Goal: Information Seeking & Learning: Learn about a topic

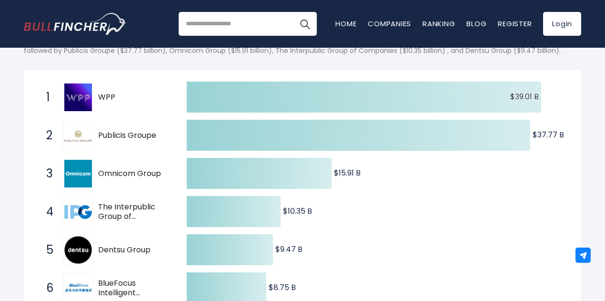
scroll to position [95, 0]
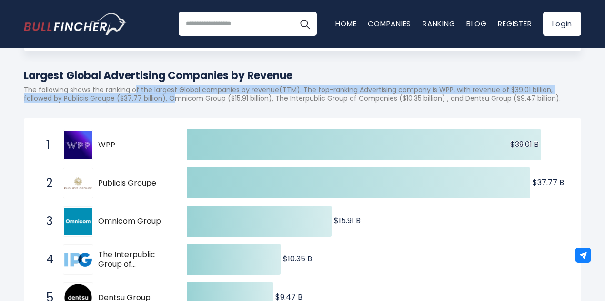
drag, startPoint x: 152, startPoint y: 90, endPoint x: 247, endPoint y: 104, distance: 95.9
click at [247, 102] on p "The following shows the ranking of the largest Global companies by revenue(TTM)…" at bounding box center [303, 93] width 558 height 17
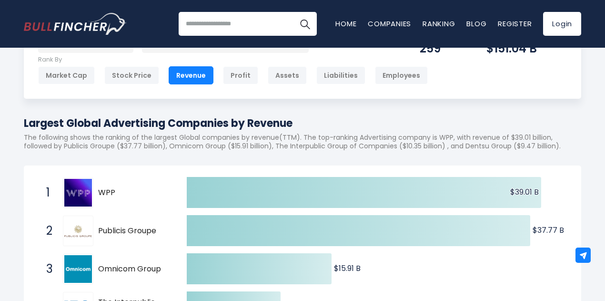
scroll to position [0, 0]
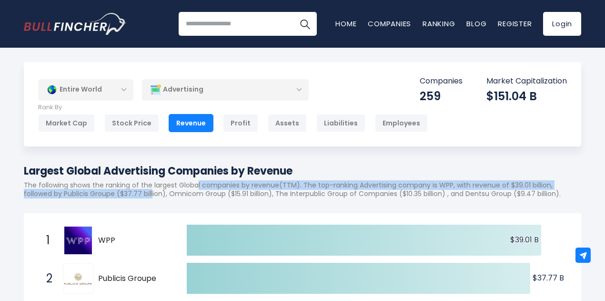
drag, startPoint x: 220, startPoint y: 186, endPoint x: 221, endPoint y: 196, distance: 9.6
click at [221, 196] on p "The following shows the ranking of the largest Global companies by revenue(TTM)…" at bounding box center [303, 189] width 558 height 17
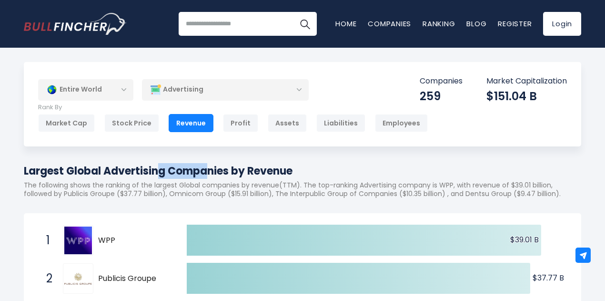
drag, startPoint x: 25, startPoint y: 170, endPoint x: 62, endPoint y: 169, distance: 37.2
click at [62, 169] on h1 "Largest Global Advertising Companies by Revenue" at bounding box center [303, 171] width 558 height 16
drag, startPoint x: 67, startPoint y: 169, endPoint x: 102, endPoint y: 169, distance: 35.3
click at [102, 169] on h1 "Largest Global Advertising Companies by Revenue" at bounding box center [303, 171] width 558 height 16
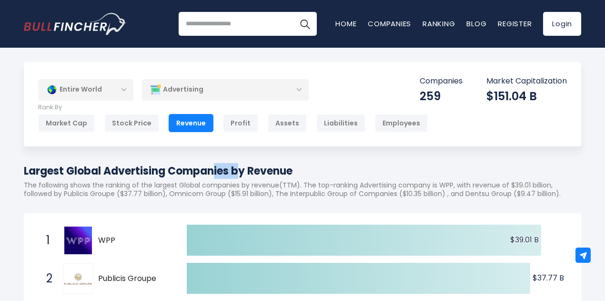
click at [102, 169] on h1 "Largest Global Advertising Companies by Revenue" at bounding box center [303, 171] width 558 height 16
drag, startPoint x: 105, startPoint y: 169, endPoint x: 163, endPoint y: 167, distance: 58.2
click at [163, 167] on h1 "Largest Global Advertising Companies by Revenue" at bounding box center [303, 171] width 558 height 16
drag, startPoint x: 168, startPoint y: 169, endPoint x: 228, endPoint y: 168, distance: 60.1
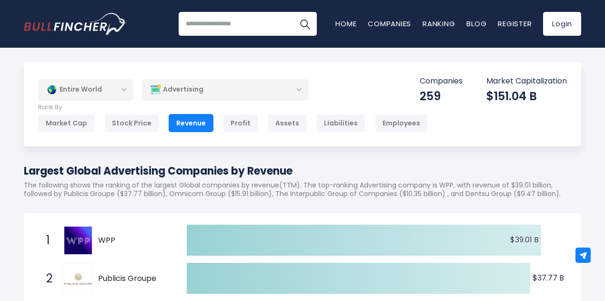
click at [228, 168] on h1 "Largest Global Advertising Companies by Revenue" at bounding box center [303, 171] width 558 height 16
click at [229, 168] on h1 "Largest Global Advertising Companies by Revenue" at bounding box center [303, 171] width 558 height 16
drag, startPoint x: 419, startPoint y: 81, endPoint x: 464, endPoint y: 80, distance: 44.8
click at [464, 80] on div "Companies 259 Market Capitalization $151.04 B" at bounding box center [493, 89] width 147 height 27
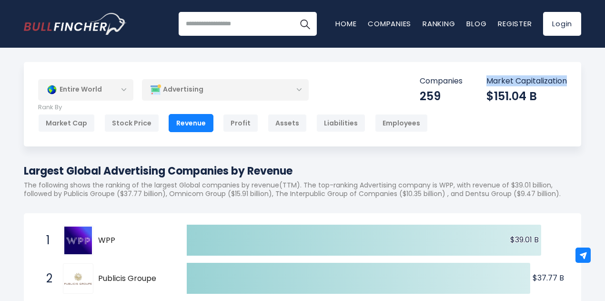
drag, startPoint x: 486, startPoint y: 80, endPoint x: 573, endPoint y: 85, distance: 86.9
click at [573, 85] on div "Entire World Entire World 30,364 North America United States 3,960" at bounding box center [303, 104] width 558 height 84
click at [569, 82] on div "Entire World Entire World 30,364 North America United States 3,960" at bounding box center [303, 104] width 558 height 84
click at [264, 90] on div "Advertising" at bounding box center [225, 90] width 167 height 22
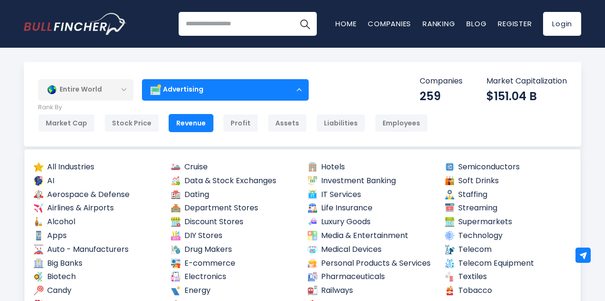
click at [264, 90] on div "Advertising" at bounding box center [225, 90] width 167 height 22
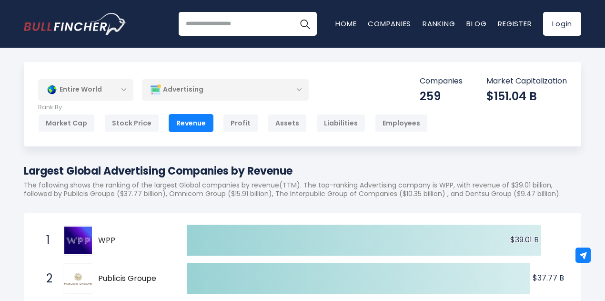
click at [144, 191] on p "The following shows the ranking of the largest Global companies by revenue(TTM)…" at bounding box center [303, 189] width 558 height 17
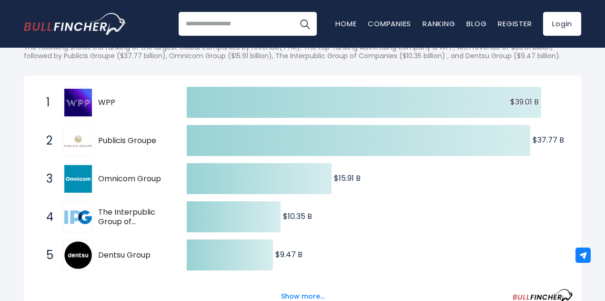
scroll to position [143, 0]
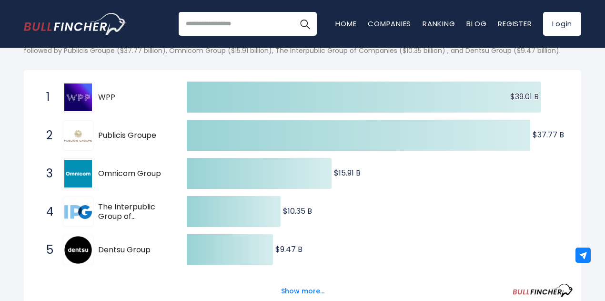
drag, startPoint x: 572, startPoint y: 143, endPoint x: 531, endPoint y: 144, distance: 40.1
click at [531, 144] on icon "Created with Highcharts 12.1.2 $39.01 B ​ $39.01 B $37.77 B ​ $37.77 B $15.91 B…" at bounding box center [302, 268] width 541 height 381
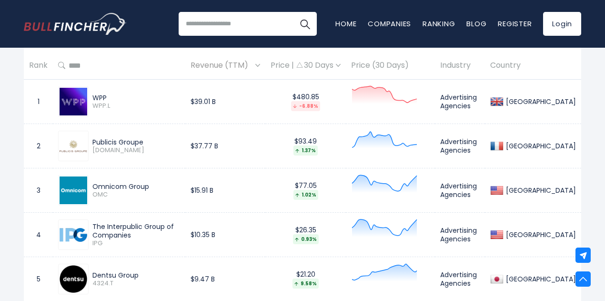
scroll to position [429, 0]
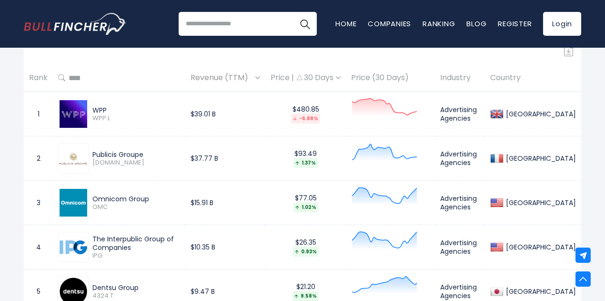
click at [209, 85] on span "Revenue (TTM)" at bounding box center [222, 78] width 62 height 15
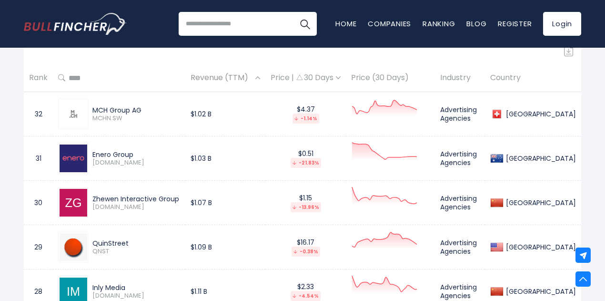
click at [209, 85] on span "Revenue (TTM)" at bounding box center [222, 78] width 62 height 15
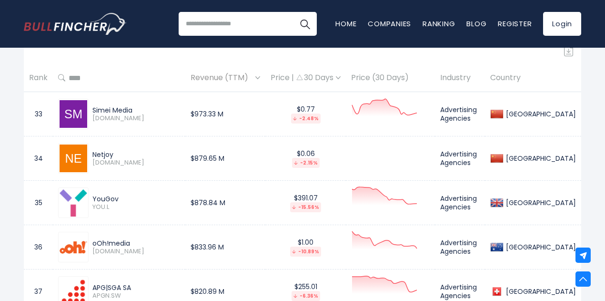
click at [209, 85] on span "Revenue (TTM)" at bounding box center [222, 78] width 62 height 15
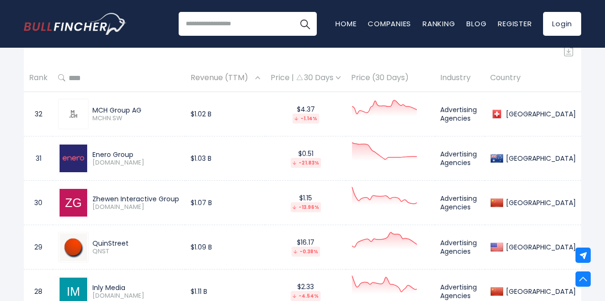
click at [266, 91] on th "Revenue (TTM)" at bounding box center [225, 78] width 80 height 28
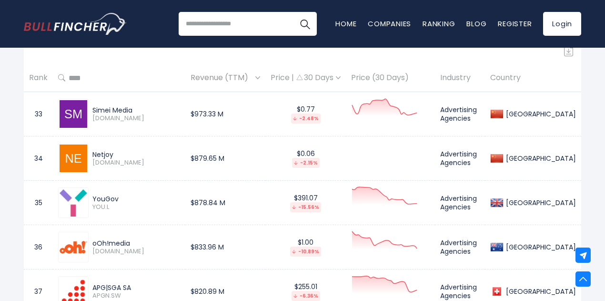
scroll to position [381, 0]
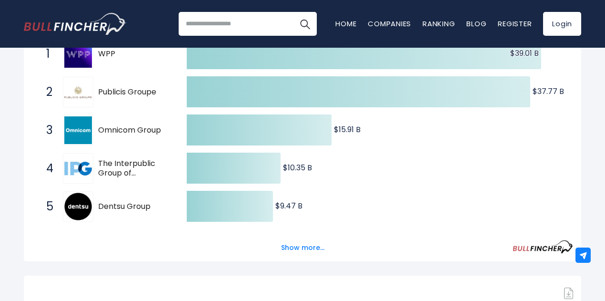
scroll to position [191, 0]
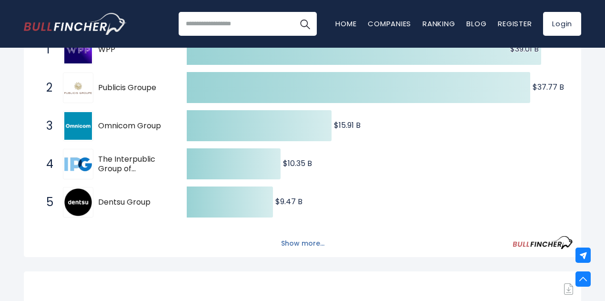
click at [291, 251] on button "Show more..." at bounding box center [303, 243] width 55 height 16
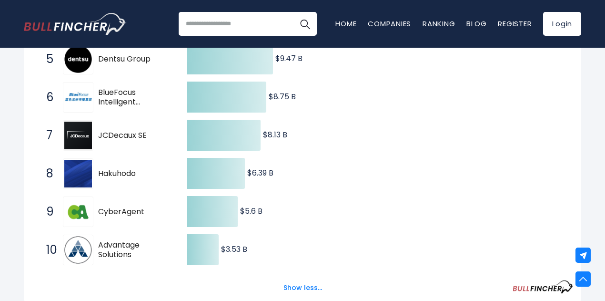
scroll to position [95, 0]
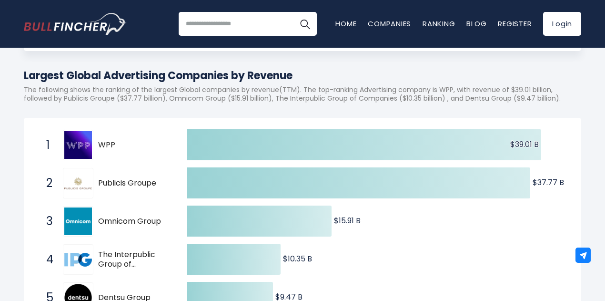
drag, startPoint x: 111, startPoint y: 156, endPoint x: 98, endPoint y: 157, distance: 12.9
click at [98, 150] on span "WPP" at bounding box center [134, 145] width 72 height 10
